Goal: Task Accomplishment & Management: Use online tool/utility

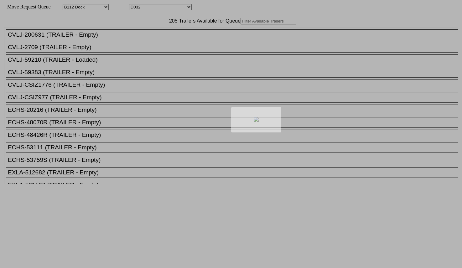
select select "121"
select select "3278"
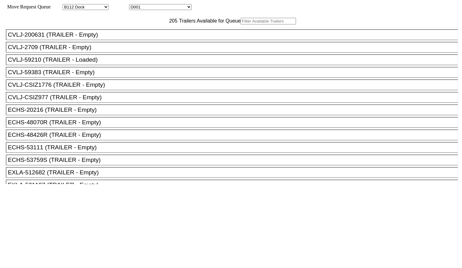
drag, startPoint x: 0, startPoint y: 0, endPoint x: 166, endPoint y: 35, distance: 169.8
click at [241, 24] on input "text" at bounding box center [268, 21] width 55 height 7
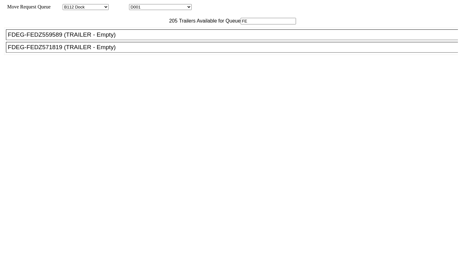
type input "FE"
click at [138, 51] on div "FDEG-FEDZ571819 (TRAILER - Empty)" at bounding box center [235, 47] width 454 height 7
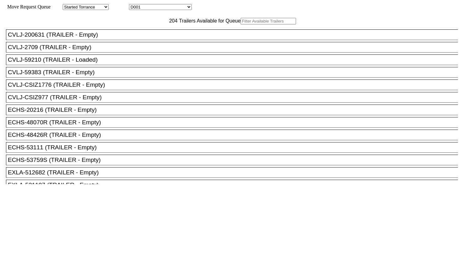
click at [241, 24] on input "text" at bounding box center [268, 21] width 55 height 7
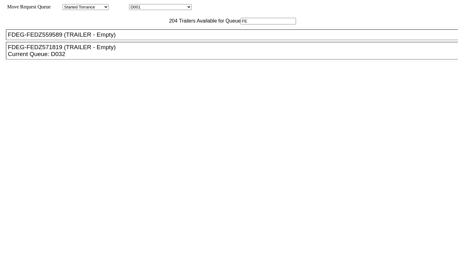
type input "FE"
click at [121, 38] on div "FDEG-FEDZ559589 (TRAILER - Empty)" at bounding box center [235, 34] width 454 height 7
